Goal: Task Accomplishment & Management: Use online tool/utility

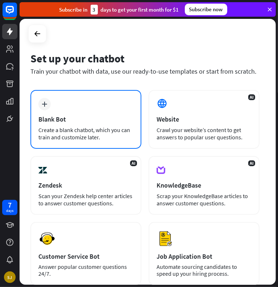
click at [38, 100] on div "plus Blank Bot Create a blank chatbot, which you can train and customize later." at bounding box center [85, 119] width 111 height 59
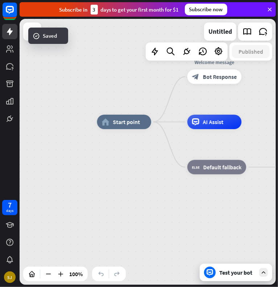
drag, startPoint x: 95, startPoint y: 96, endPoint x: 122, endPoint y: 66, distance: 39.8
click at [122, 66] on div "home_2 Start point Welcome message block_bot_response Bot Response AI Assist bl…" at bounding box center [148, 152] width 256 height 266
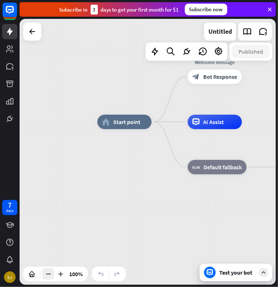
click at [50, 276] on icon at bounding box center [48, 273] width 7 height 7
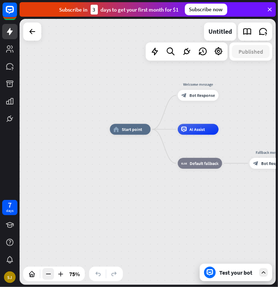
click at [50, 276] on icon at bounding box center [48, 273] width 7 height 7
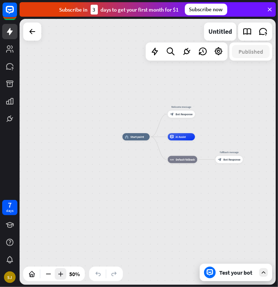
click at [59, 272] on icon at bounding box center [60, 273] width 7 height 7
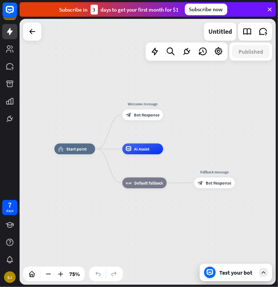
drag, startPoint x: 165, startPoint y: 214, endPoint x: 109, endPoint y: 234, distance: 58.8
click at [109, 234] on div "home_2 Start point Welcome message block_bot_response Bot Response AI Assist bl…" at bounding box center [150, 248] width 192 height 199
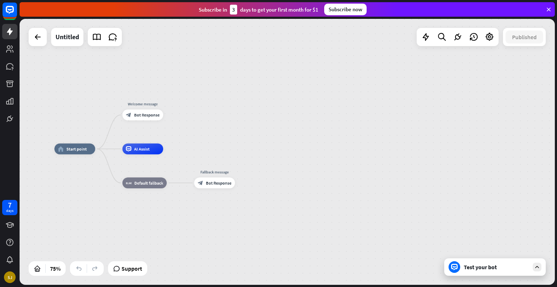
click at [278, 262] on div "Test your bot" at bounding box center [495, 266] width 102 height 17
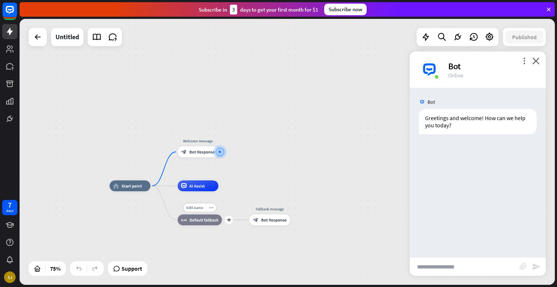
click at [206, 221] on span "Default fallback" at bounding box center [204, 219] width 29 height 5
click at [278, 262] on input "text" at bounding box center [465, 266] width 110 height 18
type input "**********"
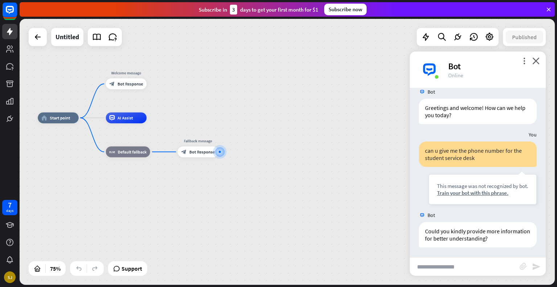
scroll to position [11, 0]
click at [139, 140] on icon "more_horiz" at bounding box center [139, 139] width 4 height 4
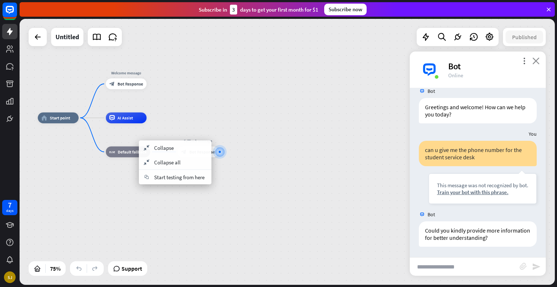
click at [278, 60] on icon "close" at bounding box center [535, 60] width 7 height 7
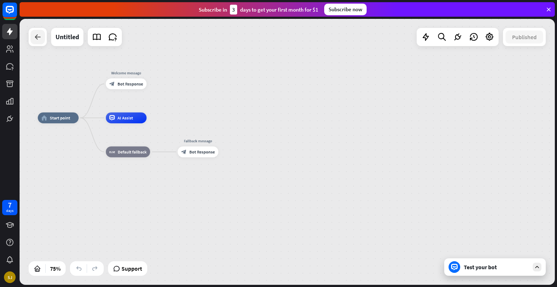
click at [43, 37] on div at bounding box center [37, 37] width 15 height 15
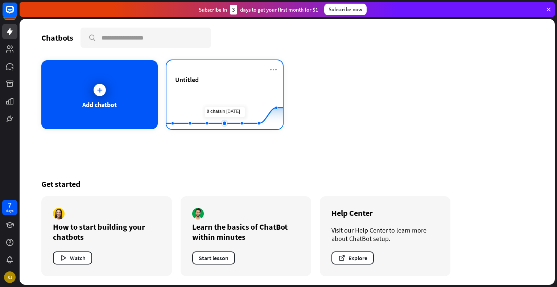
click at [223, 101] on rect at bounding box center [224, 110] width 116 height 45
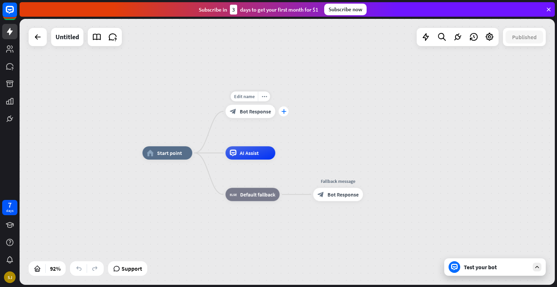
click at [278, 111] on icon "plus" at bounding box center [283, 111] width 5 height 5
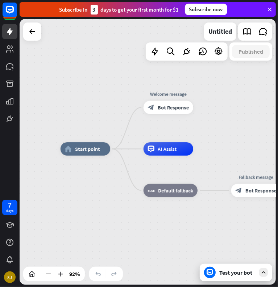
drag, startPoint x: 119, startPoint y: 91, endPoint x: 37, endPoint y: 87, distance: 82.4
click at [37, 87] on div "home_2 Start point Welcome message block_bot_response Bot Response AI Assist bl…" at bounding box center [148, 152] width 256 height 266
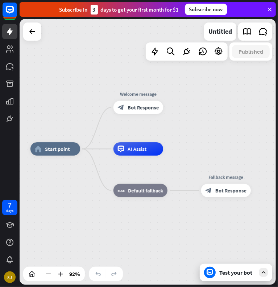
drag, startPoint x: 101, startPoint y: 126, endPoint x: 71, endPoint y: 127, distance: 30.5
click at [71, 127] on div "home_2 Start point Welcome message block_bot_response Bot Response AI Assist bl…" at bounding box center [148, 152] width 256 height 266
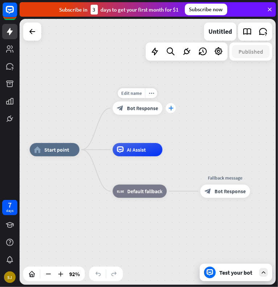
click at [171, 112] on div "plus" at bounding box center [171, 108] width 10 height 10
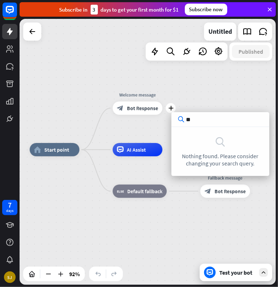
type input "*"
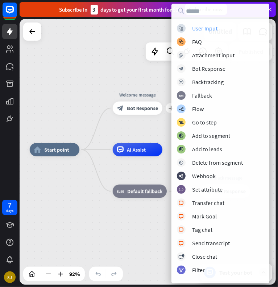
click at [195, 29] on div "User Input" at bounding box center [204, 28] width 25 height 7
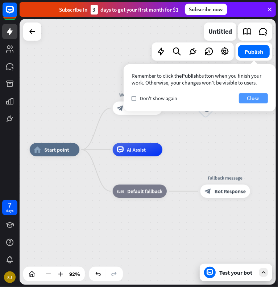
click at [242, 95] on button "Close" at bounding box center [253, 98] width 29 height 10
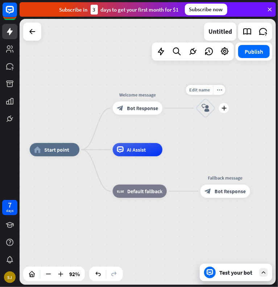
click at [207, 108] on icon "block_user_input" at bounding box center [206, 108] width 8 height 8
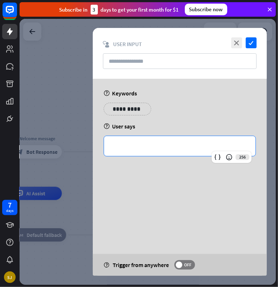
click at [147, 152] on div "**********" at bounding box center [180, 146] width 152 height 20
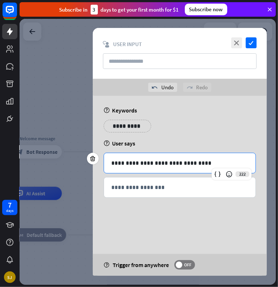
click at [190, 209] on div "**********" at bounding box center [180, 165] width 174 height 138
click at [210, 168] on div "**********" at bounding box center [180, 163] width 152 height 20
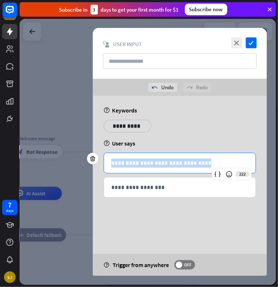
drag, startPoint x: 210, startPoint y: 168, endPoint x: 83, endPoint y: 156, distance: 127.4
click at [83, 156] on div "**********" at bounding box center [148, 152] width 256 height 266
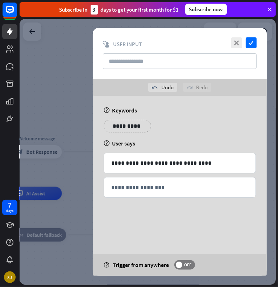
click at [83, 156] on div at bounding box center [148, 152] width 256 height 266
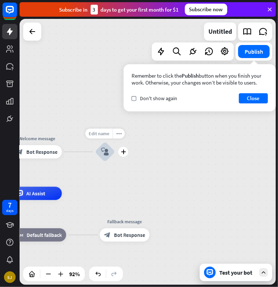
click at [101, 136] on span "Edit name" at bounding box center [98, 134] width 21 height 6
click at [254, 104] on div "Remember to click the Publish button when you finish your work. Otherwise, your…" at bounding box center [200, 87] width 152 height 47
click at [252, 100] on button "Close" at bounding box center [253, 98] width 29 height 10
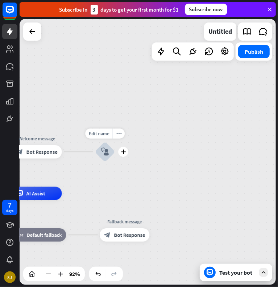
click at [102, 150] on icon "block_user_input" at bounding box center [105, 152] width 8 height 8
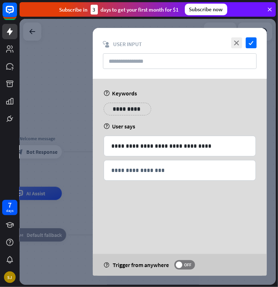
click at [102, 150] on div "**********" at bounding box center [180, 148] width 174 height 138
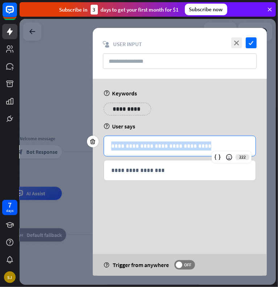
drag, startPoint x: 205, startPoint y: 146, endPoint x: 74, endPoint y: 132, distance: 131.7
click at [74, 132] on div "**********" at bounding box center [148, 152] width 256 height 266
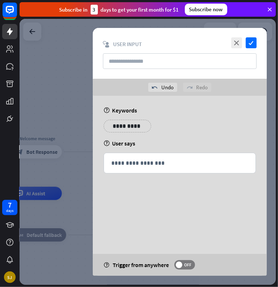
click at [136, 222] on div "**********" at bounding box center [180, 165] width 174 height 138
click at [139, 196] on div "**********" at bounding box center [180, 153] width 174 height 114
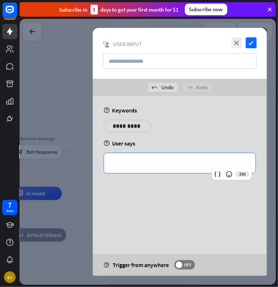
click at [153, 166] on p "**********" at bounding box center [179, 162] width 137 height 9
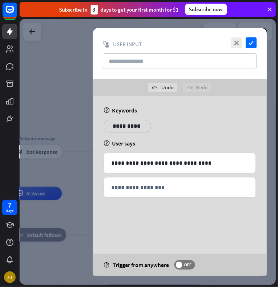
click at [193, 238] on div "**********" at bounding box center [180, 152] width 174 height 248
click at [254, 44] on icon "check" at bounding box center [251, 42] width 11 height 11
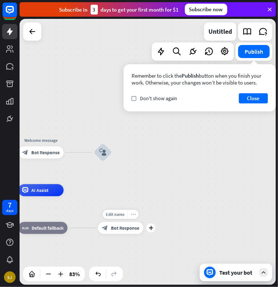
click at [135, 213] on icon "more_horiz" at bounding box center [133, 214] width 5 height 4
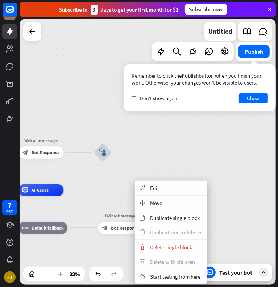
click at [121, 226] on span "Bot Response" at bounding box center [125, 228] width 28 height 6
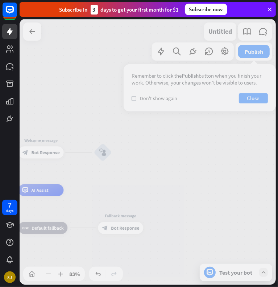
click at [121, 226] on div at bounding box center [148, 152] width 256 height 266
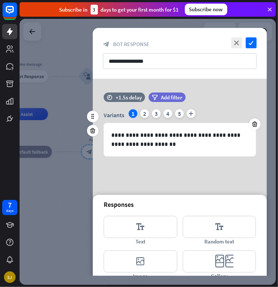
click at [258, 44] on div "**********" at bounding box center [180, 53] width 174 height 51
click at [253, 43] on icon "check" at bounding box center [251, 42] width 11 height 11
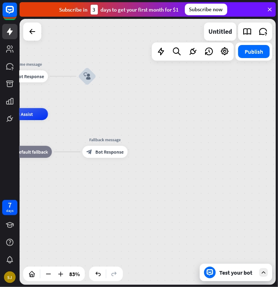
click at [143, 56] on div "home_2 Start point Welcome message block_bot_response Bot Response block_user_i…" at bounding box center [148, 152] width 256 height 266
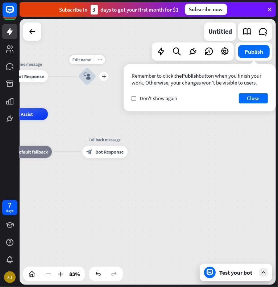
click at [86, 75] on icon "block_user_input" at bounding box center [87, 76] width 7 height 7
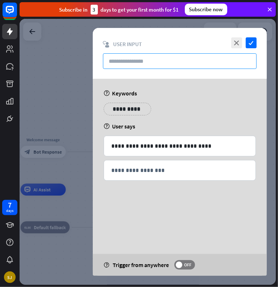
click at [156, 62] on input "text" at bounding box center [180, 61] width 154 height 16
click at [152, 60] on input "text" at bounding box center [180, 61] width 154 height 16
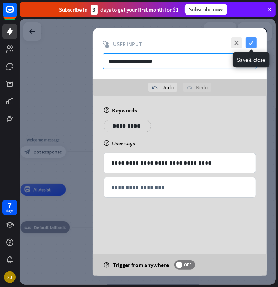
type input "**********"
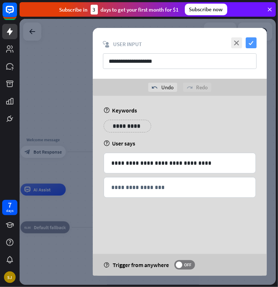
click at [252, 40] on icon "check" at bounding box center [251, 42] width 11 height 11
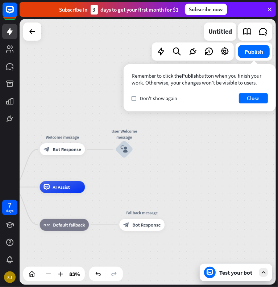
drag, startPoint x: 192, startPoint y: 174, endPoint x: 211, endPoint y: 171, distance: 19.8
click at [211, 171] on div "home_2 Start point Welcome message block_bot_response Bot Response User Welcome…" at bounding box center [148, 152] width 256 height 266
click at [141, 150] on icon "plus" at bounding box center [141, 149] width 4 height 4
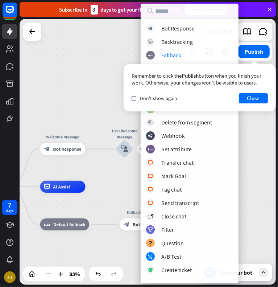
click at [108, 65] on div "home_2 Start point Welcome message block_bot_response Bot Response plus User We…" at bounding box center [148, 152] width 256 height 266
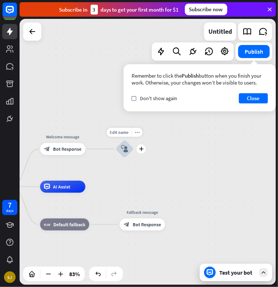
click at [123, 150] on icon "block_user_input" at bounding box center [124, 148] width 7 height 7
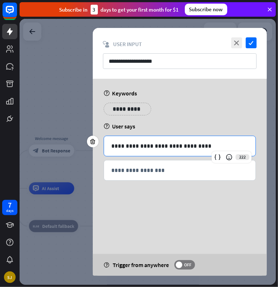
click at [123, 150] on p "**********" at bounding box center [179, 145] width 137 height 9
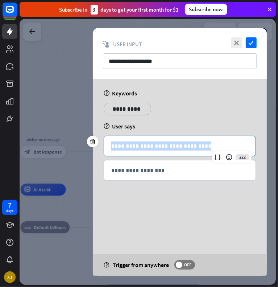
drag, startPoint x: 203, startPoint y: 144, endPoint x: 33, endPoint y: 131, distance: 170.5
click at [33, 131] on div "**********" at bounding box center [148, 152] width 256 height 266
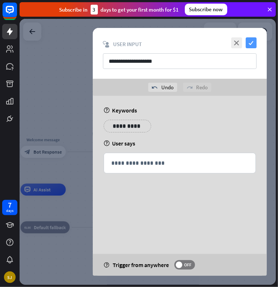
click at [253, 44] on icon "check" at bounding box center [251, 42] width 11 height 11
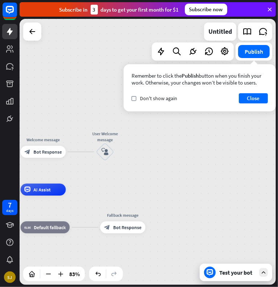
click at [127, 148] on div "home_2 Start point Welcome message block_bot_response Bot Response User Welcome…" at bounding box center [148, 152] width 256 height 266
click at [123, 154] on div "plus" at bounding box center [121, 151] width 9 height 9
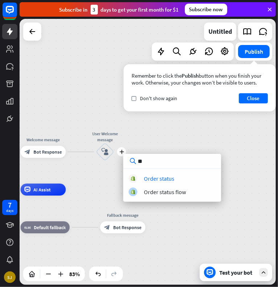
type input "*"
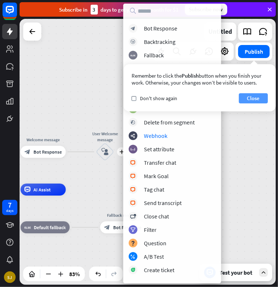
click at [248, 98] on button "Close" at bounding box center [253, 98] width 29 height 10
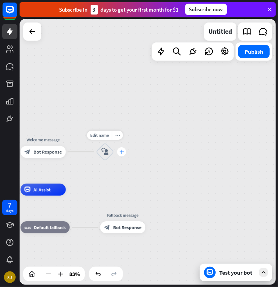
click at [122, 151] on icon "plus" at bounding box center [121, 152] width 4 height 4
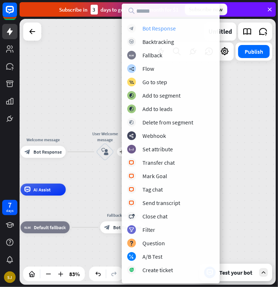
click at [141, 28] on div "block_bot_response Bot Response" at bounding box center [170, 28] width 87 height 9
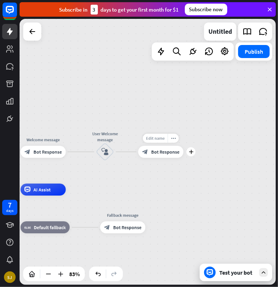
click at [163, 137] on span "Edit name" at bounding box center [155, 138] width 19 height 5
type input "**********"
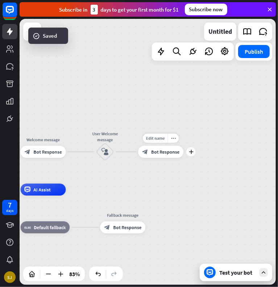
click at [191, 149] on div "plus" at bounding box center [190, 151] width 9 height 9
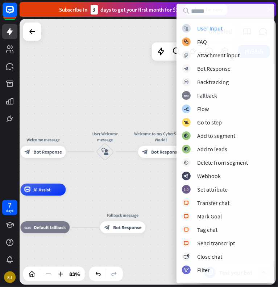
click at [210, 27] on div "User Input" at bounding box center [209, 28] width 25 height 7
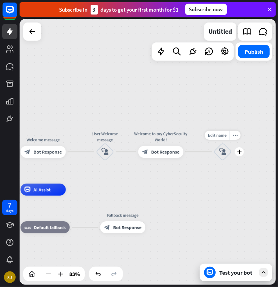
click at [219, 155] on icon "block_user_input" at bounding box center [222, 151] width 7 height 7
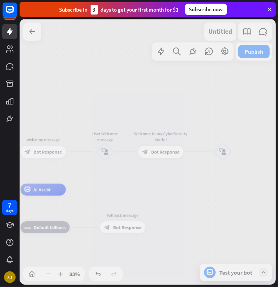
click at [219, 155] on div at bounding box center [148, 152] width 256 height 266
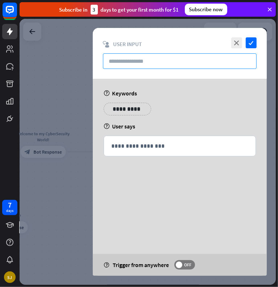
click at [175, 59] on input "text" at bounding box center [180, 61] width 154 height 16
type input "*"
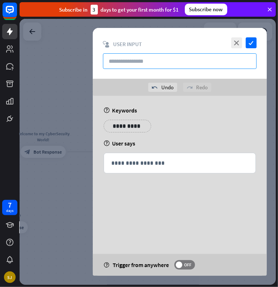
click at [161, 64] on input "text" at bounding box center [180, 61] width 154 height 16
type input "*"
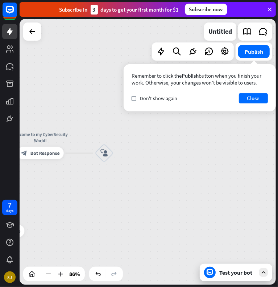
click at [155, 200] on div "home_2 Start point Welcome message block_bot_response Bot Response User Welcome…" at bounding box center [148, 152] width 256 height 266
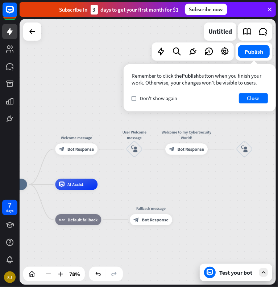
drag, startPoint x: 120, startPoint y: 224, endPoint x: 255, endPoint y: 215, distance: 135.5
click at [255, 215] on div "home_2 Start point Welcome message block_bot_response Bot Response User Welcome…" at bounding box center [148, 152] width 256 height 266
